Goal: Transaction & Acquisition: Purchase product/service

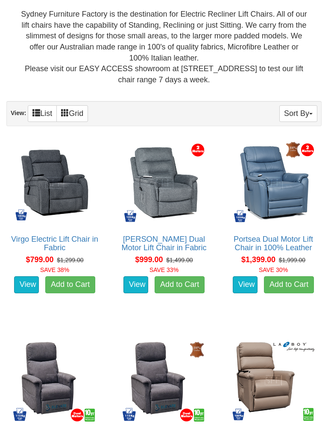
scroll to position [348, 0]
click at [175, 242] on link "[PERSON_NAME] Dual Motor Lift Chair in Fabric" at bounding box center [163, 243] width 85 height 17
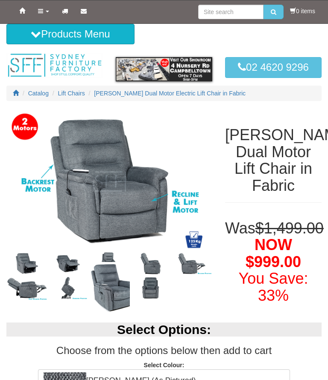
click at [32, 290] on img at bounding box center [26, 288] width 41 height 24
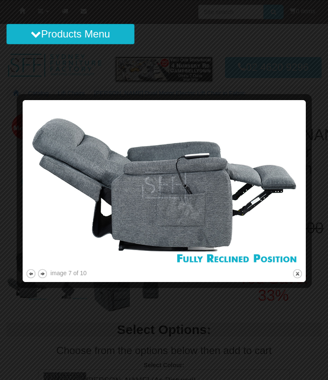
click at [45, 277] on button "next" at bounding box center [42, 274] width 11 height 11
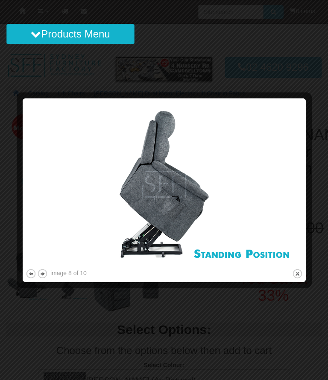
click at [43, 278] on button "next" at bounding box center [42, 274] width 11 height 11
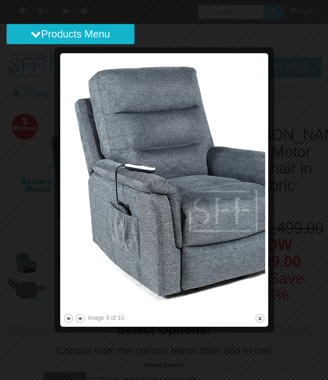
click at [76, 322] on button "next" at bounding box center [80, 318] width 11 height 11
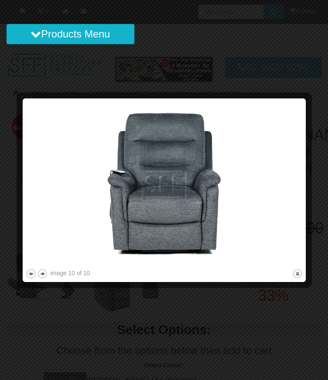
click at [43, 275] on button "next" at bounding box center [42, 274] width 11 height 11
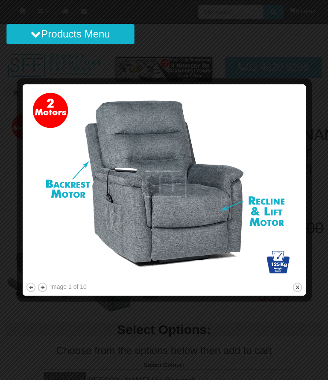
click at [51, 310] on div at bounding box center [164, 190] width 328 height 380
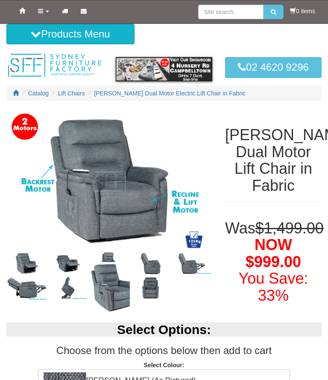
click at [43, 285] on img at bounding box center [26, 288] width 41 height 24
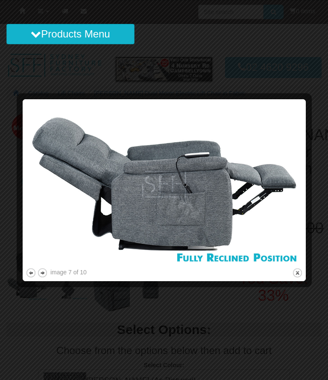
click at [297, 272] on button "close" at bounding box center [297, 273] width 11 height 11
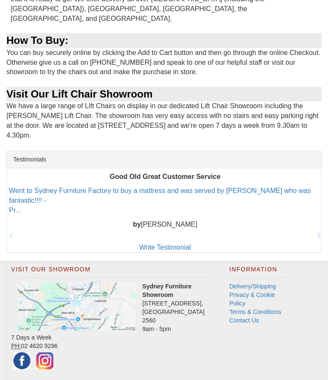
scroll to position [1076, 0]
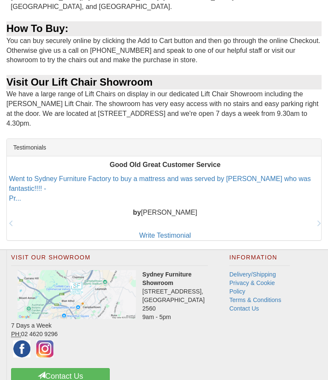
click at [102, 270] on img at bounding box center [76, 294] width 118 height 49
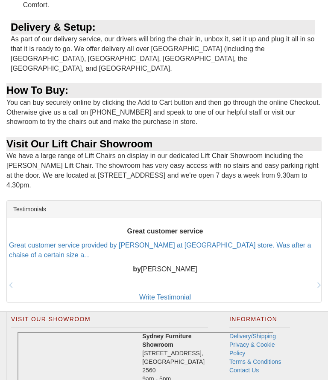
scroll to position [1087, 0]
